Goal: Task Accomplishment & Management: Complete application form

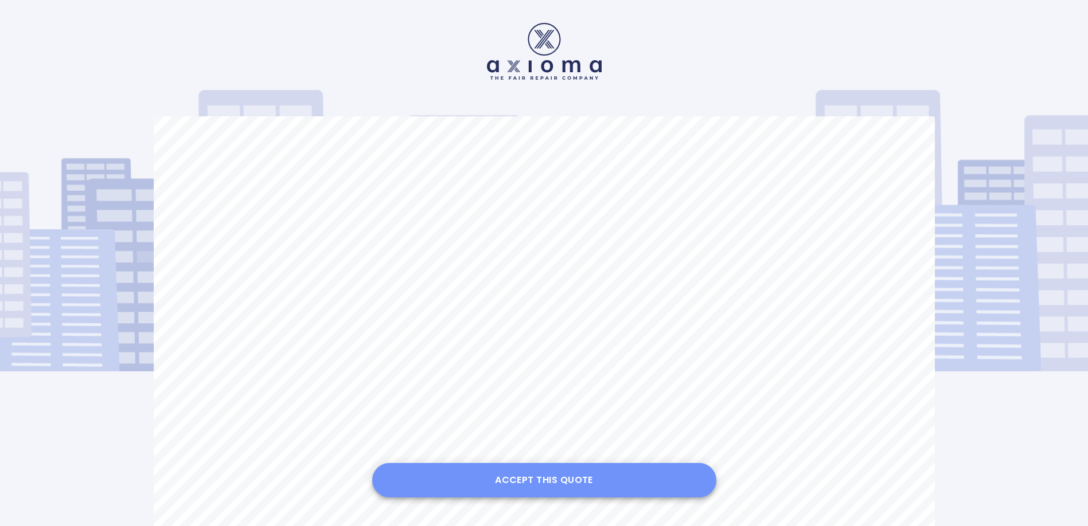
click at [537, 484] on button "Accept this Quote" at bounding box center [544, 480] width 344 height 34
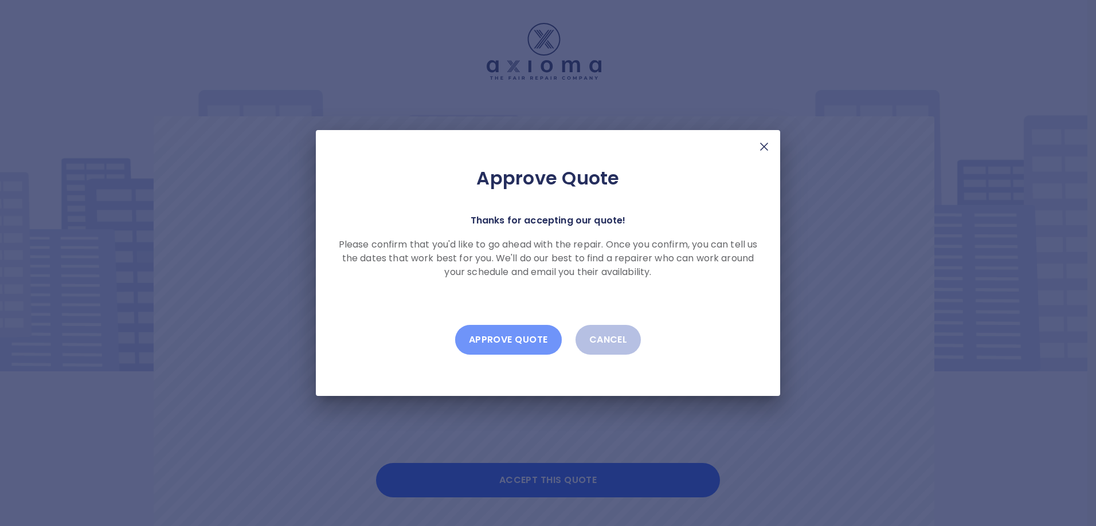
click at [518, 341] on button "Approve Quote" at bounding box center [508, 340] width 107 height 30
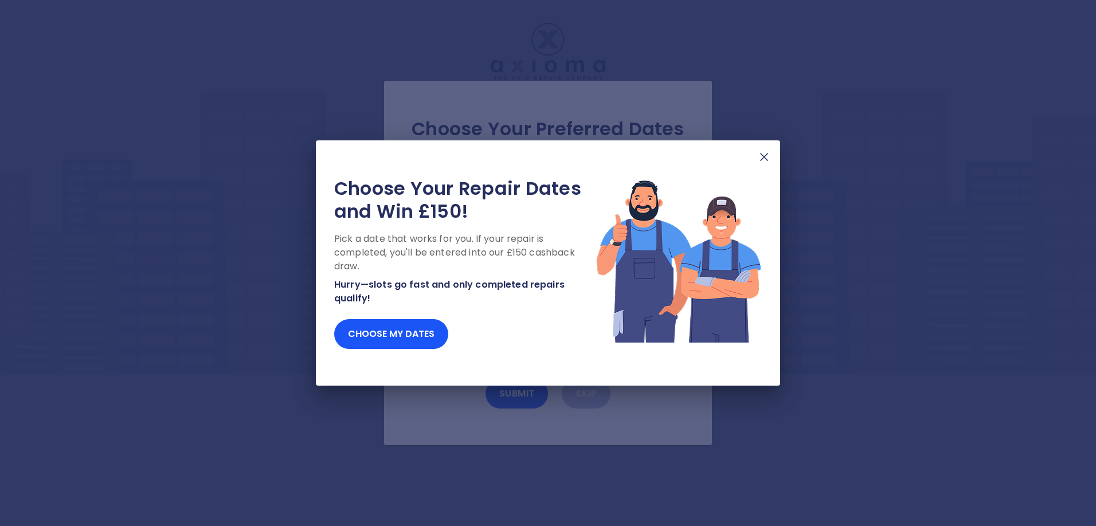
click at [763, 158] on img at bounding box center [764, 157] width 14 height 14
click at [410, 331] on button "Choose my dates" at bounding box center [391, 334] width 114 height 30
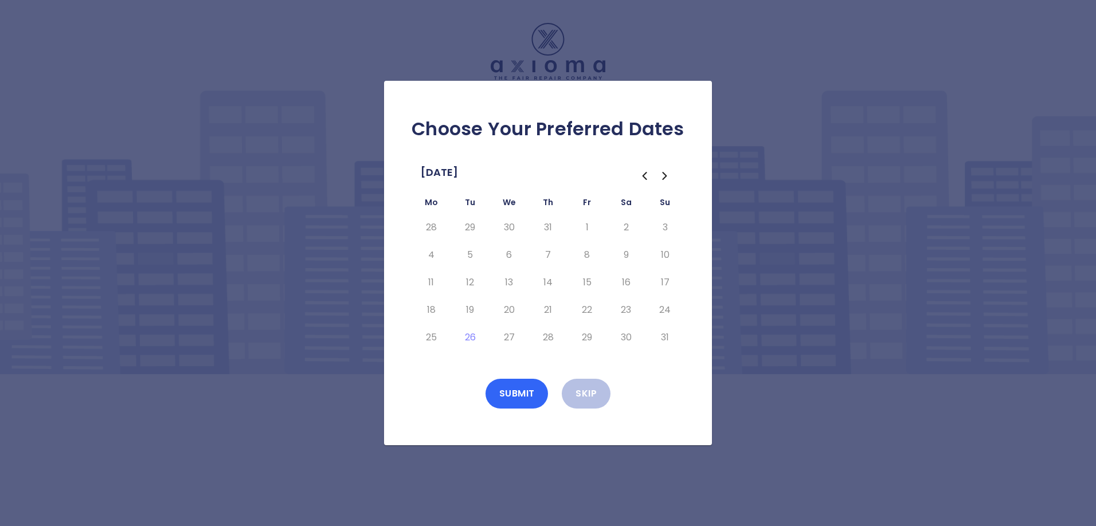
click at [521, 392] on button "Submit" at bounding box center [517, 394] width 63 height 30
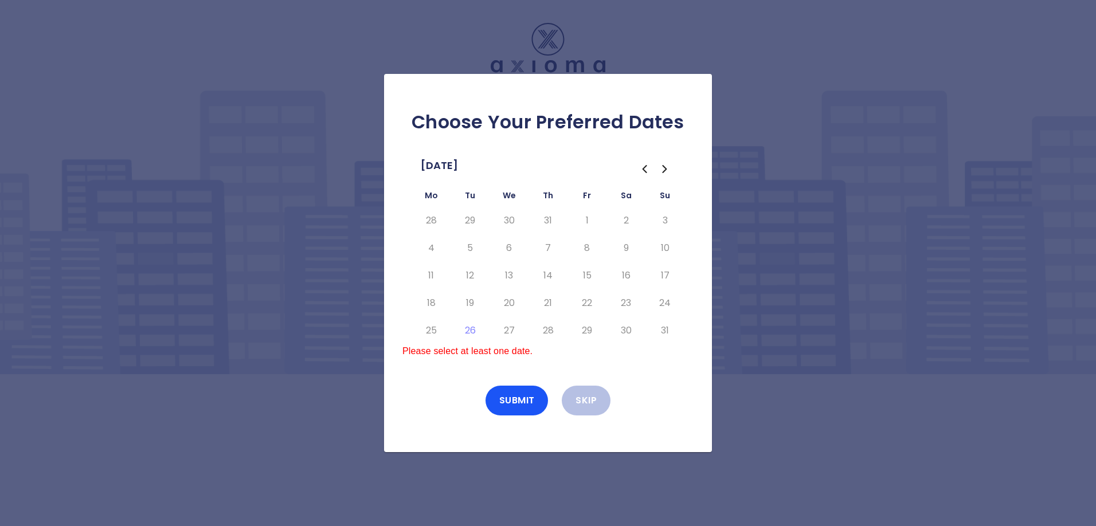
click at [645, 167] on icon "Go to the Previous Month" at bounding box center [644, 169] width 3 height 7
click at [664, 170] on icon "Go to the Next Month" at bounding box center [665, 169] width 14 height 14
click at [662, 354] on p "Please select at least one date." at bounding box center [547, 352] width 291 height 14
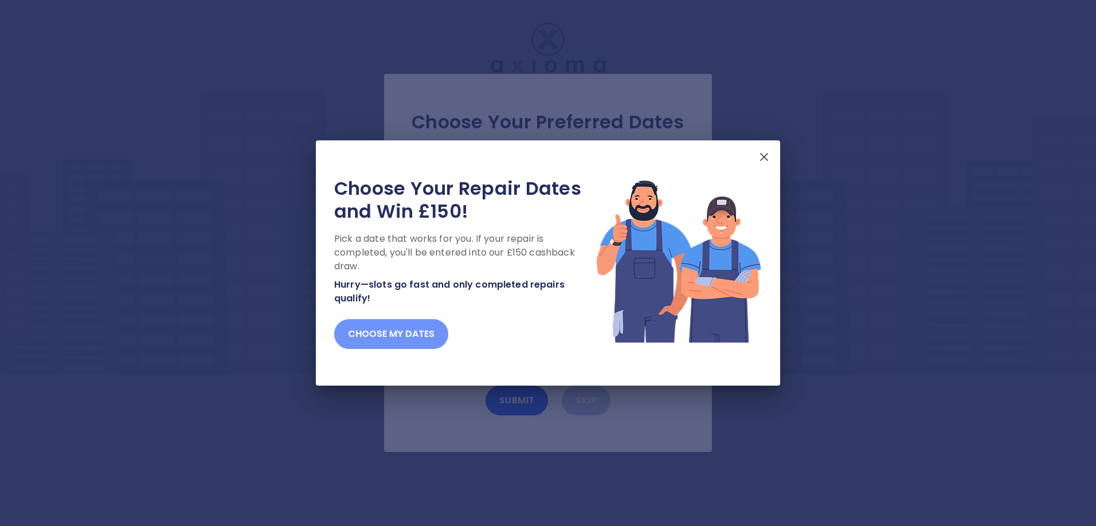
click at [412, 338] on button "Choose my dates" at bounding box center [391, 334] width 114 height 30
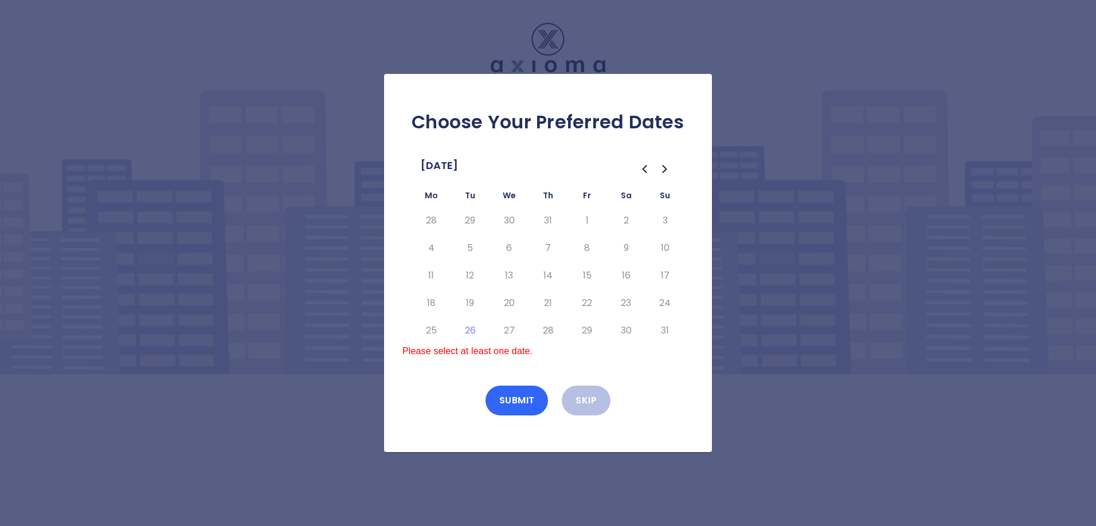
click at [509, 398] on button "Submit" at bounding box center [517, 401] width 63 height 30
click at [509, 397] on button "Submit" at bounding box center [517, 401] width 63 height 30
click at [666, 167] on icon "Go to the Next Month" at bounding box center [665, 169] width 14 height 14
click at [510, 221] on button "3" at bounding box center [509, 221] width 21 height 18
click at [523, 401] on button "Submit" at bounding box center [517, 401] width 63 height 30
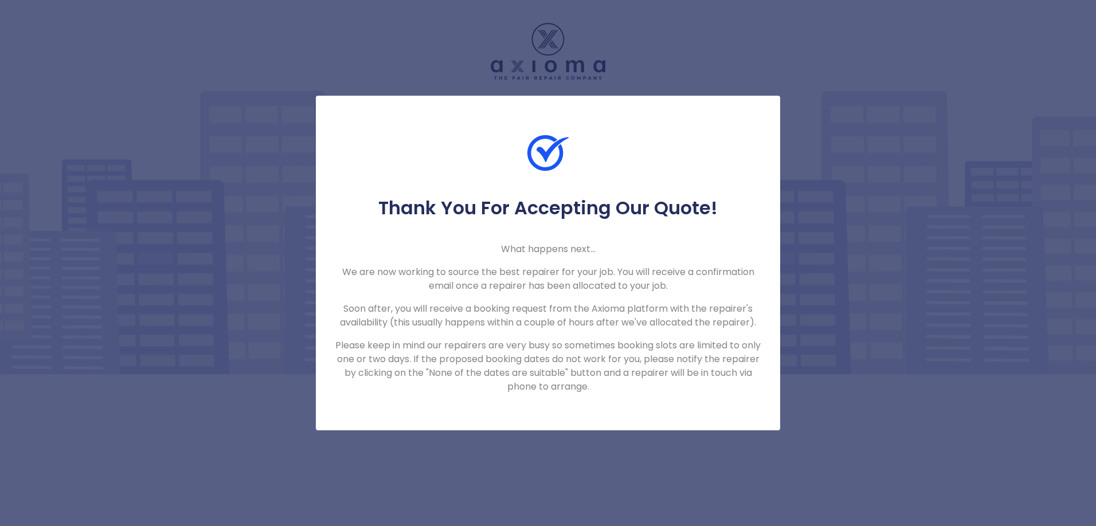
click at [694, 40] on div "Thank You For Accepting Our Quote! What happens next... We are now working to s…" at bounding box center [548, 263] width 1096 height 526
click at [839, 412] on div "Thank You For Accepting Our Quote! What happens next... We are now working to s…" at bounding box center [548, 263] width 1096 height 526
click at [655, 71] on div "Thank You For Accepting Our Quote! What happens next... We are now working to s…" at bounding box center [548, 263] width 1096 height 526
click at [351, 17] on div "Thank You For Accepting Our Quote! What happens next... We are now working to s…" at bounding box center [548, 263] width 1096 height 526
